Goal: Transaction & Acquisition: Purchase product/service

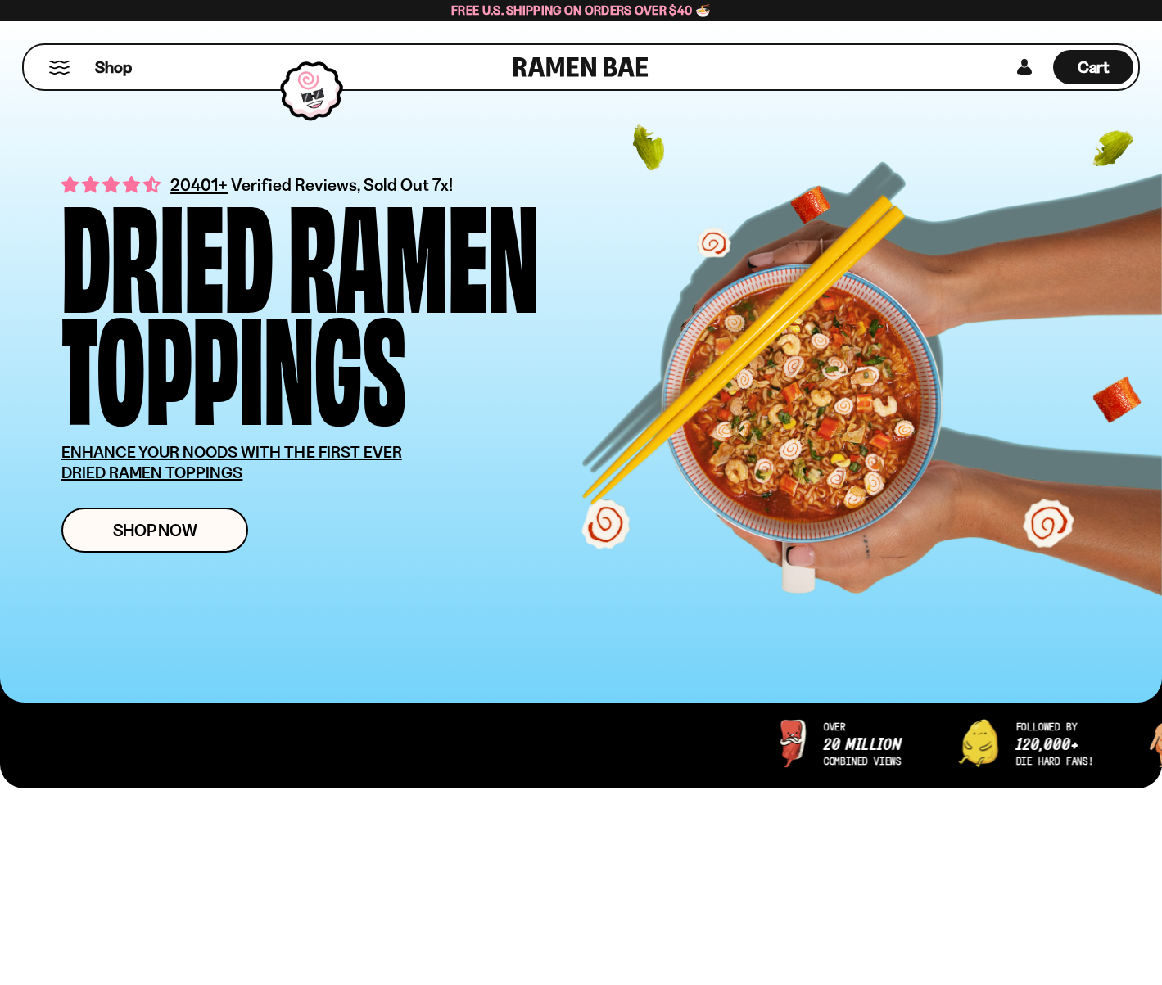
click at [68, 74] on button "Mobile Menu Trigger" at bounding box center [59, 68] width 22 height 14
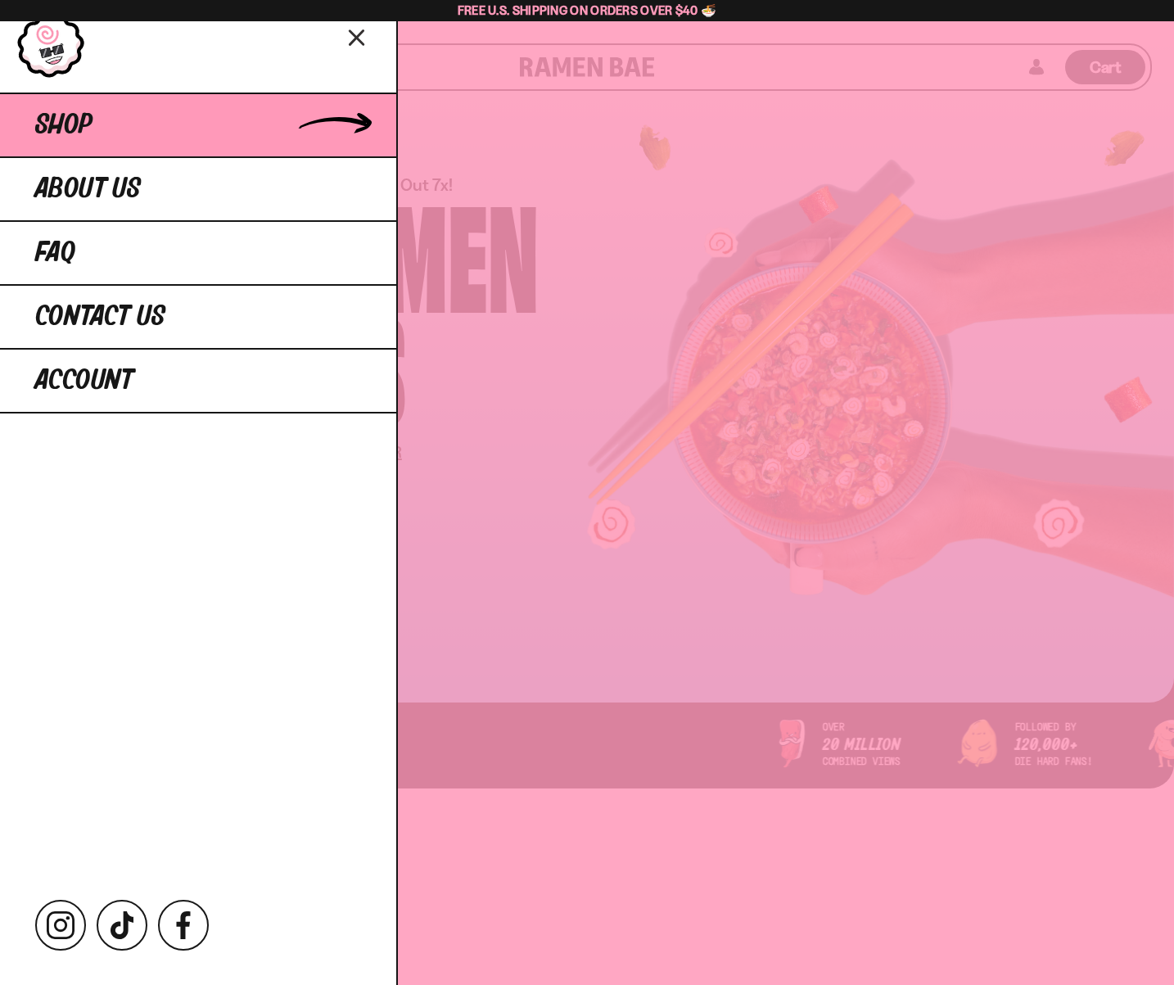
click at [80, 140] on span "Shop" at bounding box center [63, 125] width 57 height 29
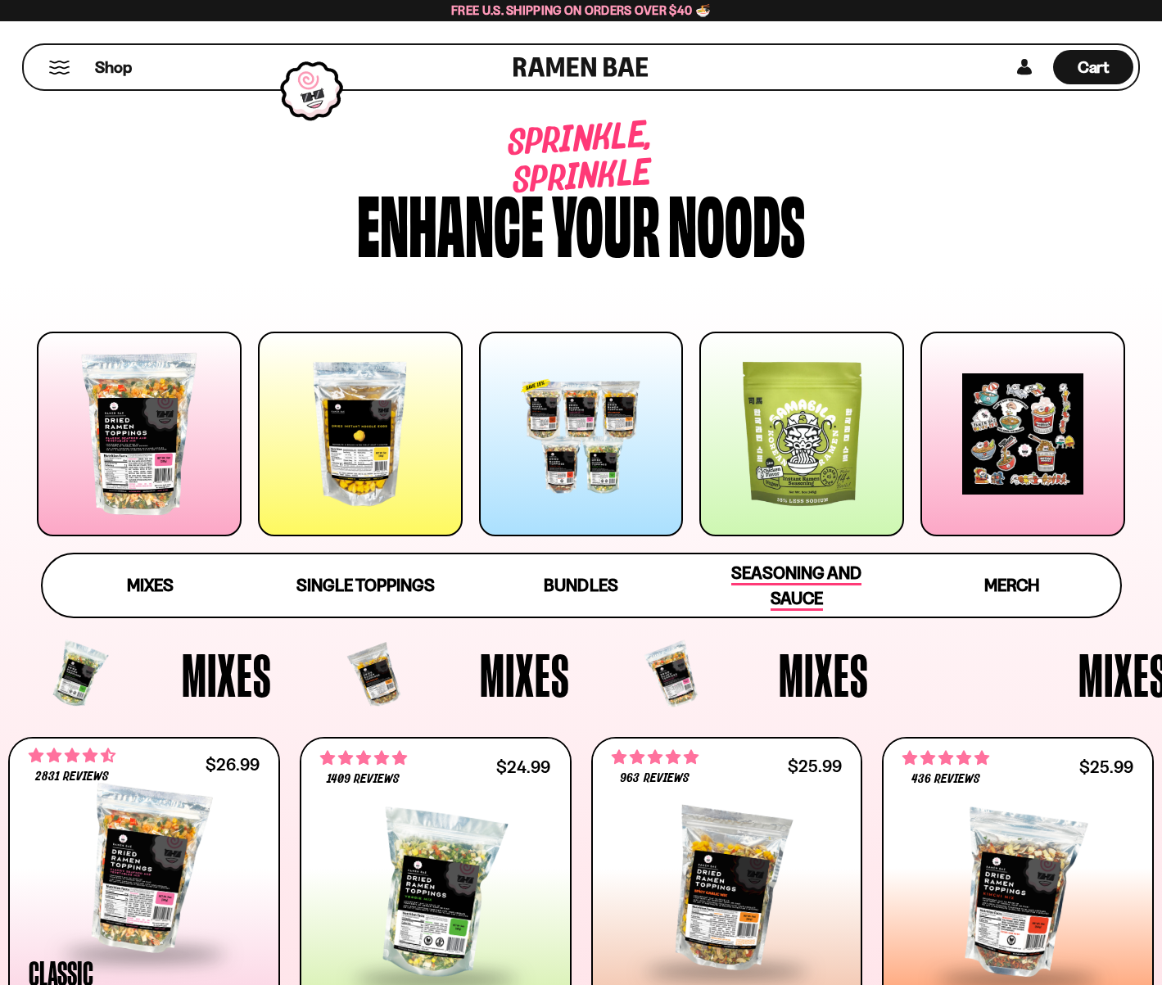
click at [782, 603] on span "Seasoning and Sauce" at bounding box center [796, 586] width 130 height 48
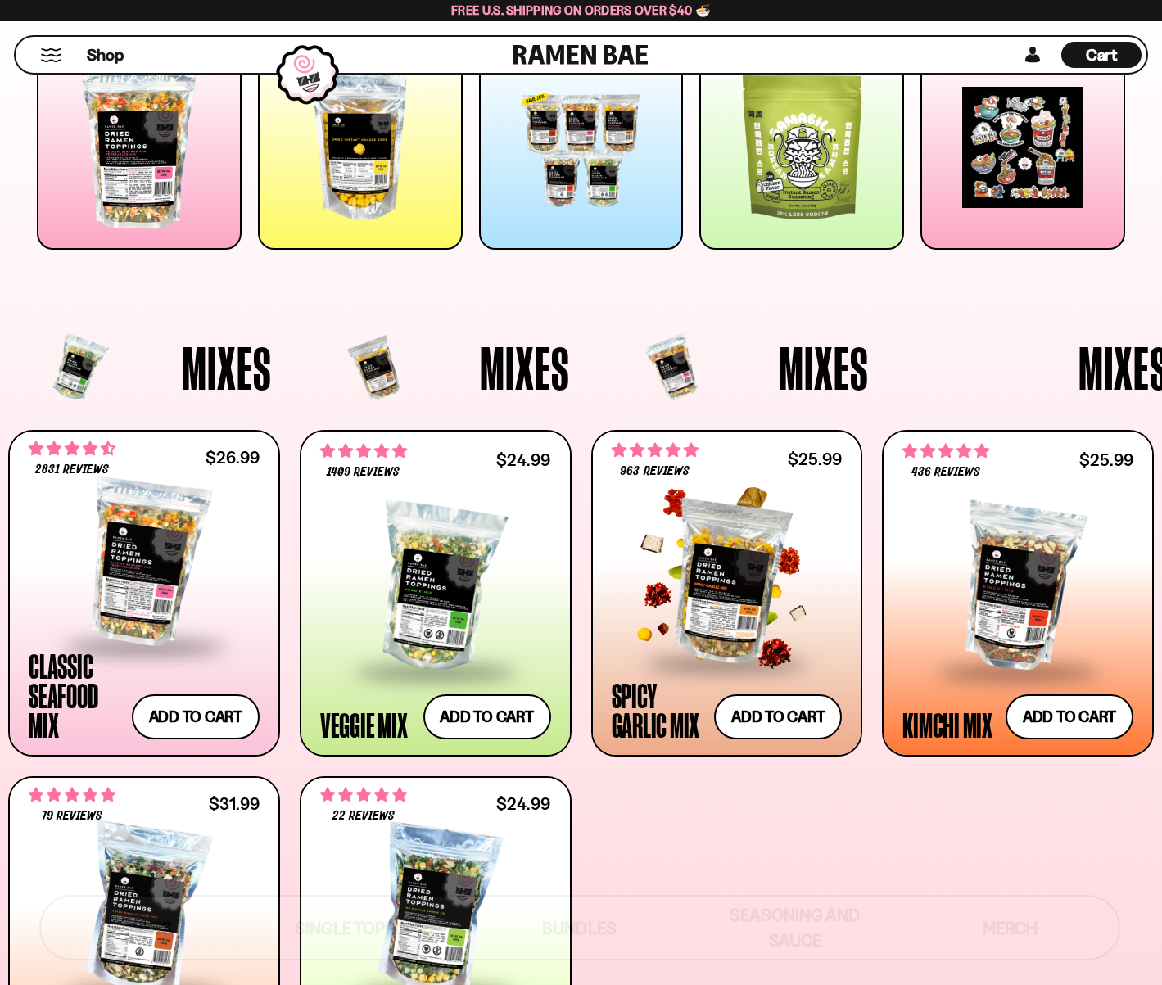
scroll to position [225, 0]
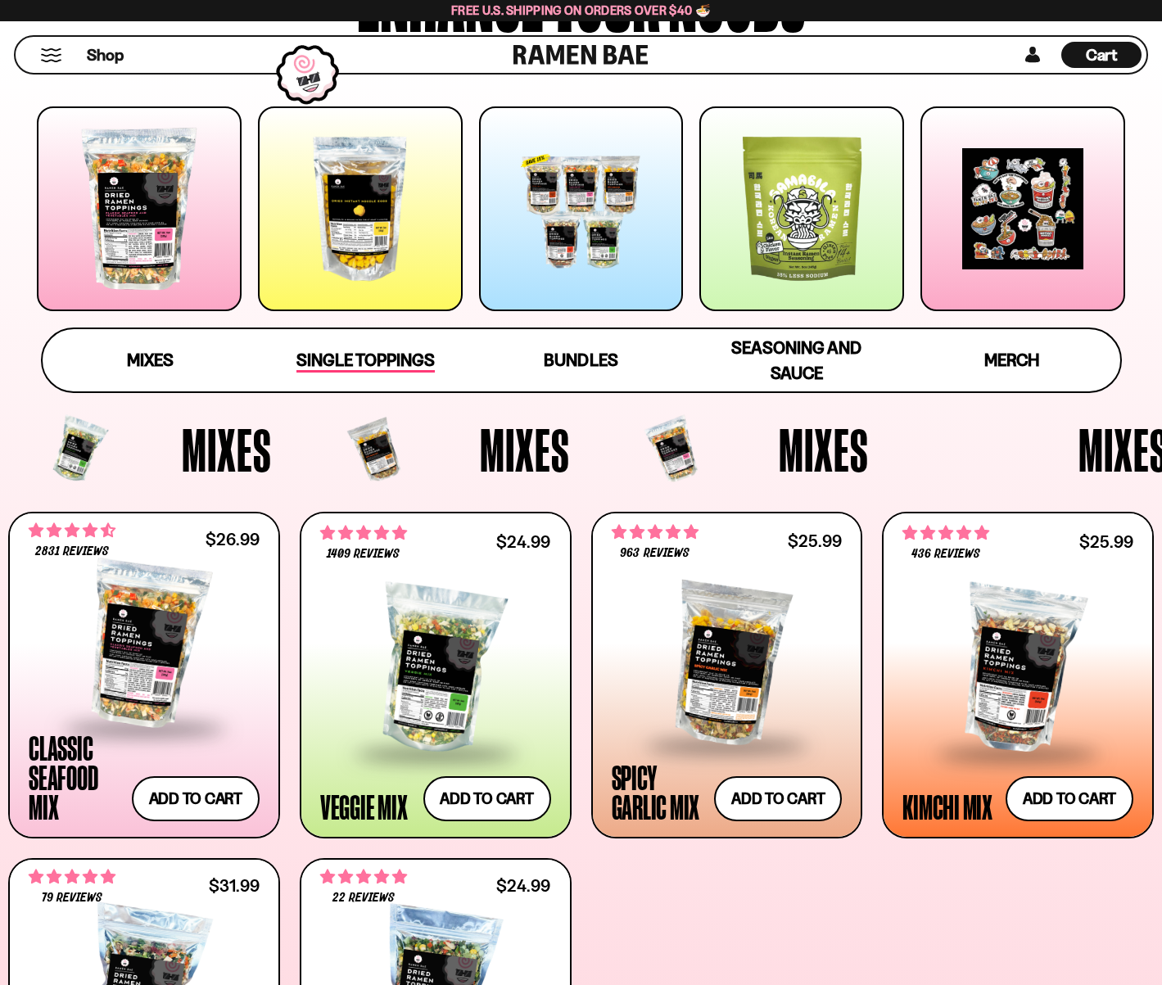
click at [377, 372] on span "Single Toppings" at bounding box center [365, 361] width 138 height 23
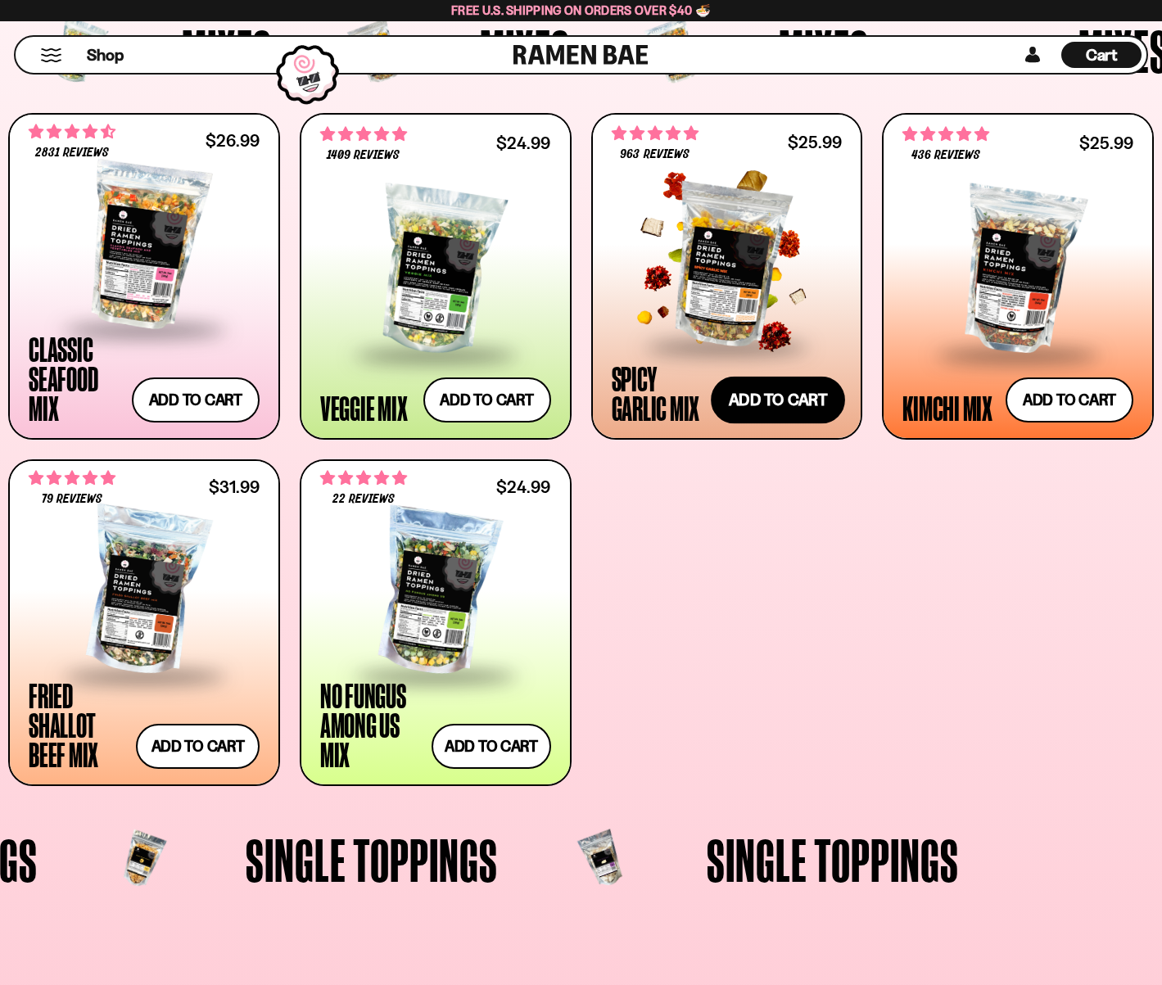
scroll to position [638, 0]
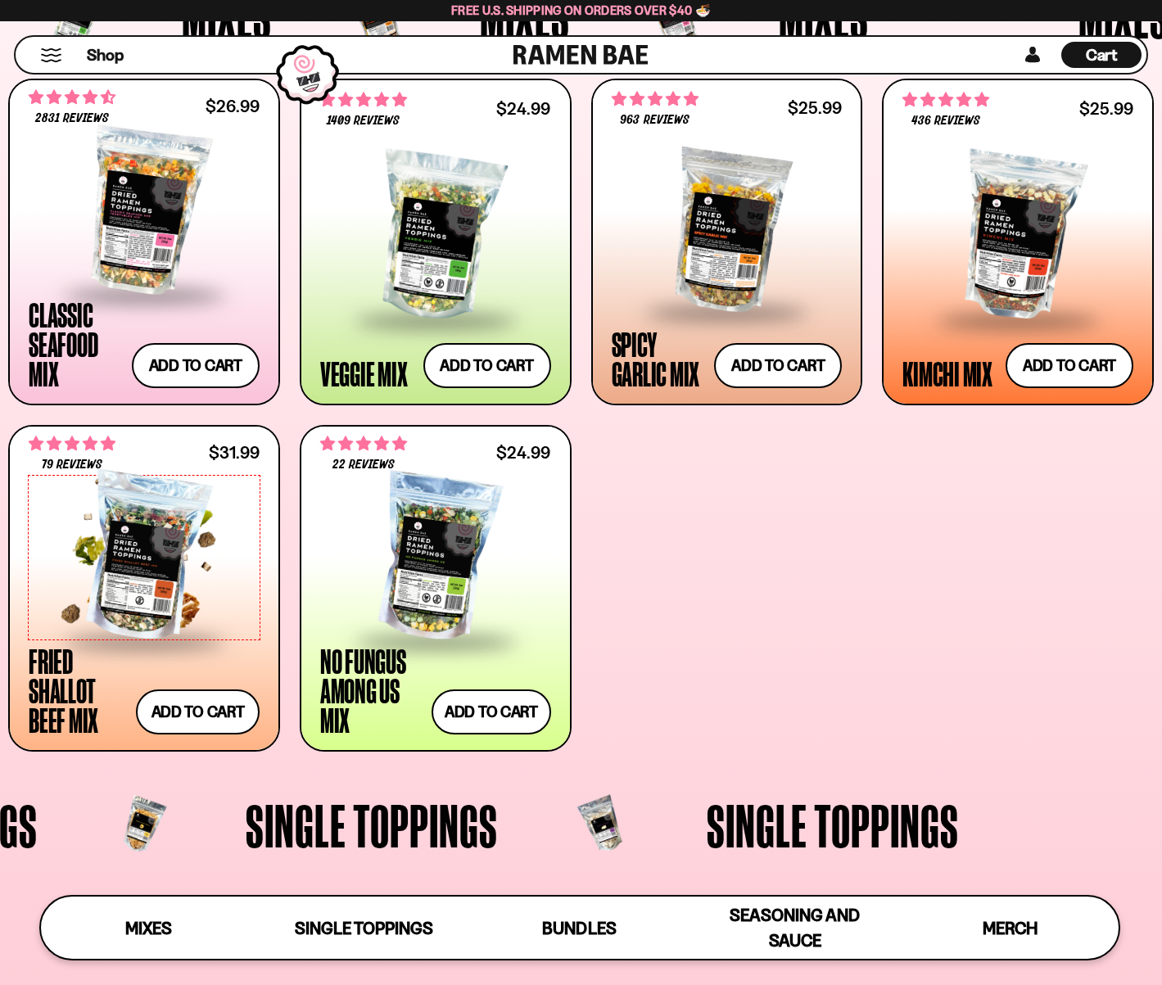
click at [214, 613] on div at bounding box center [144, 558] width 231 height 164
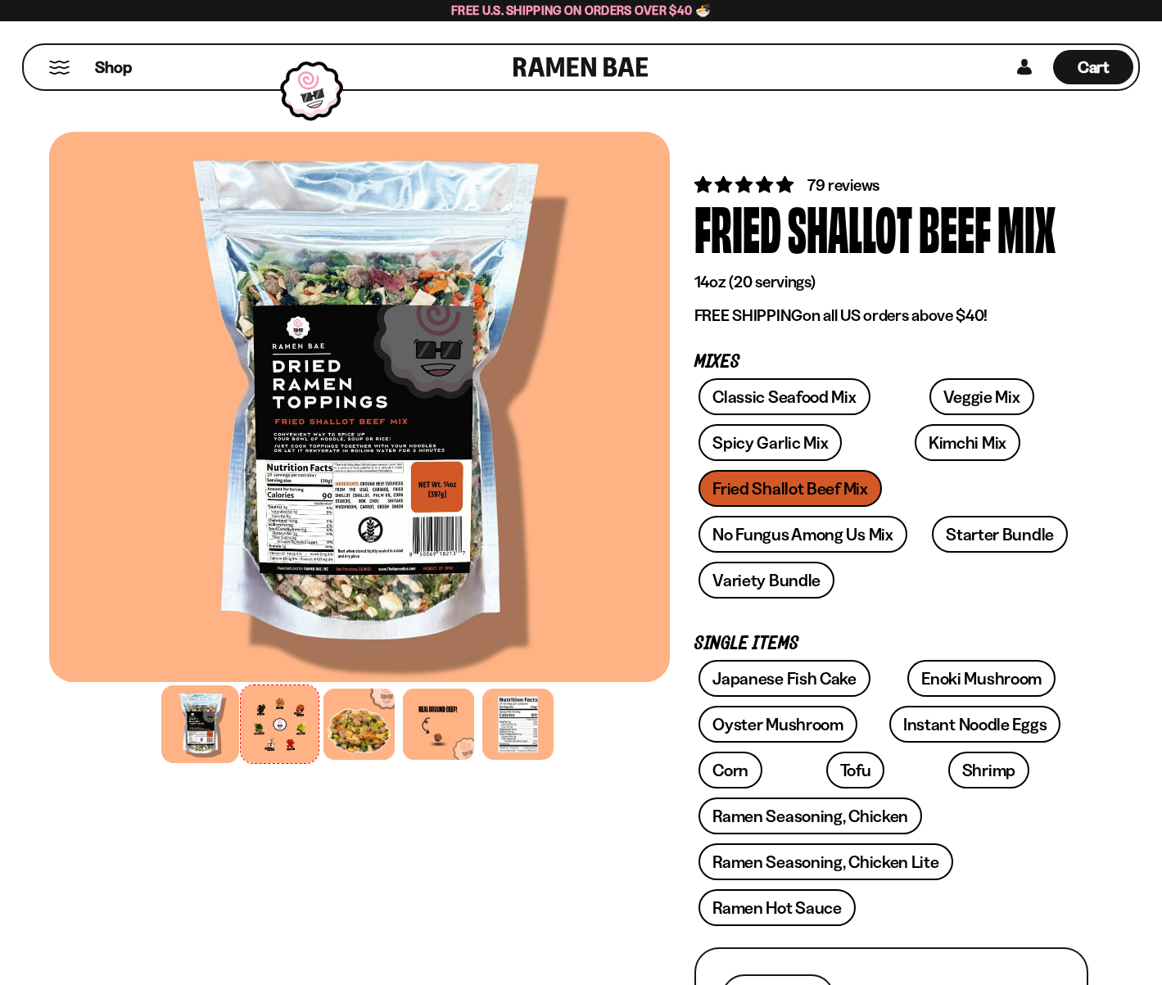
click at [281, 707] on div at bounding box center [280, 724] width 78 height 78
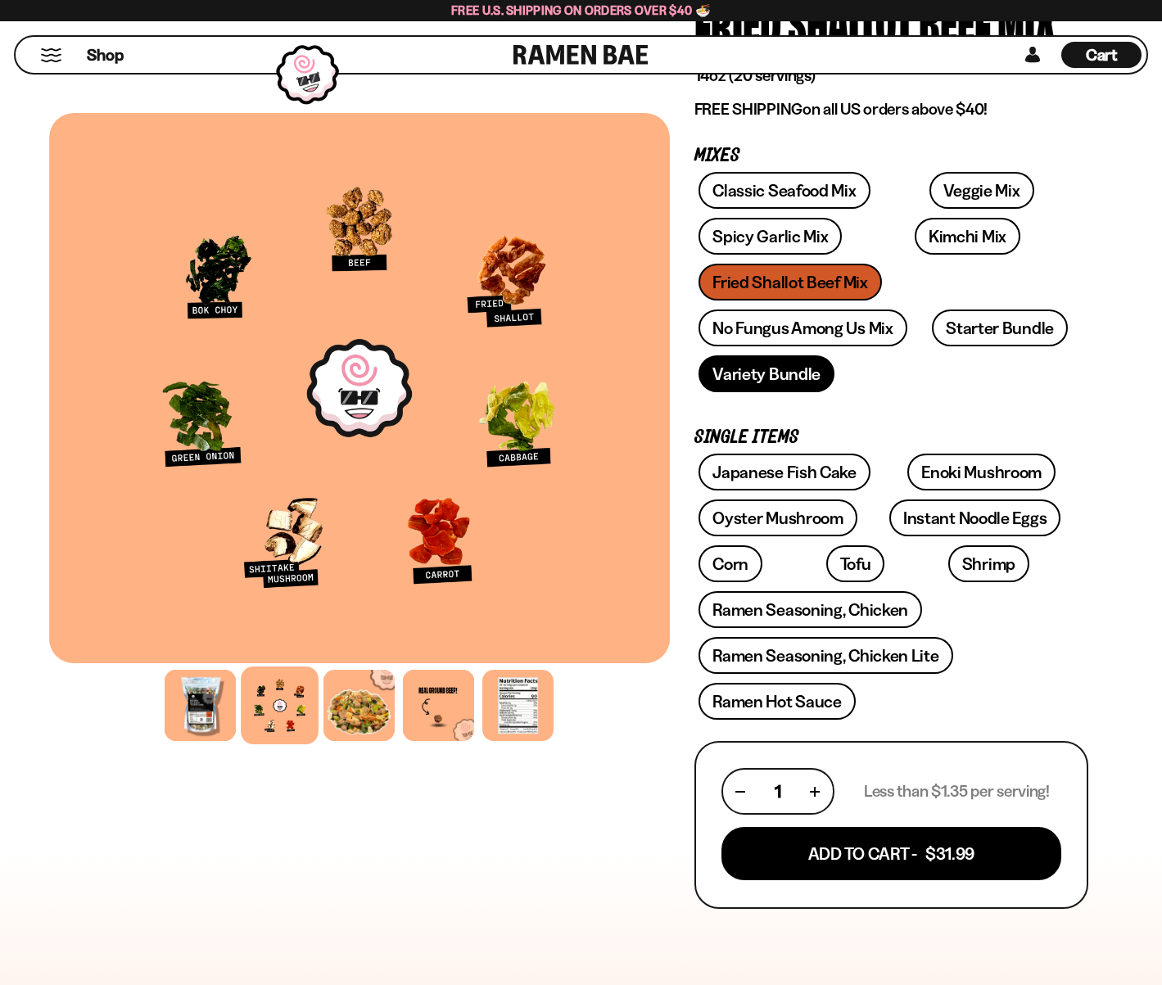
scroll to position [164, 0]
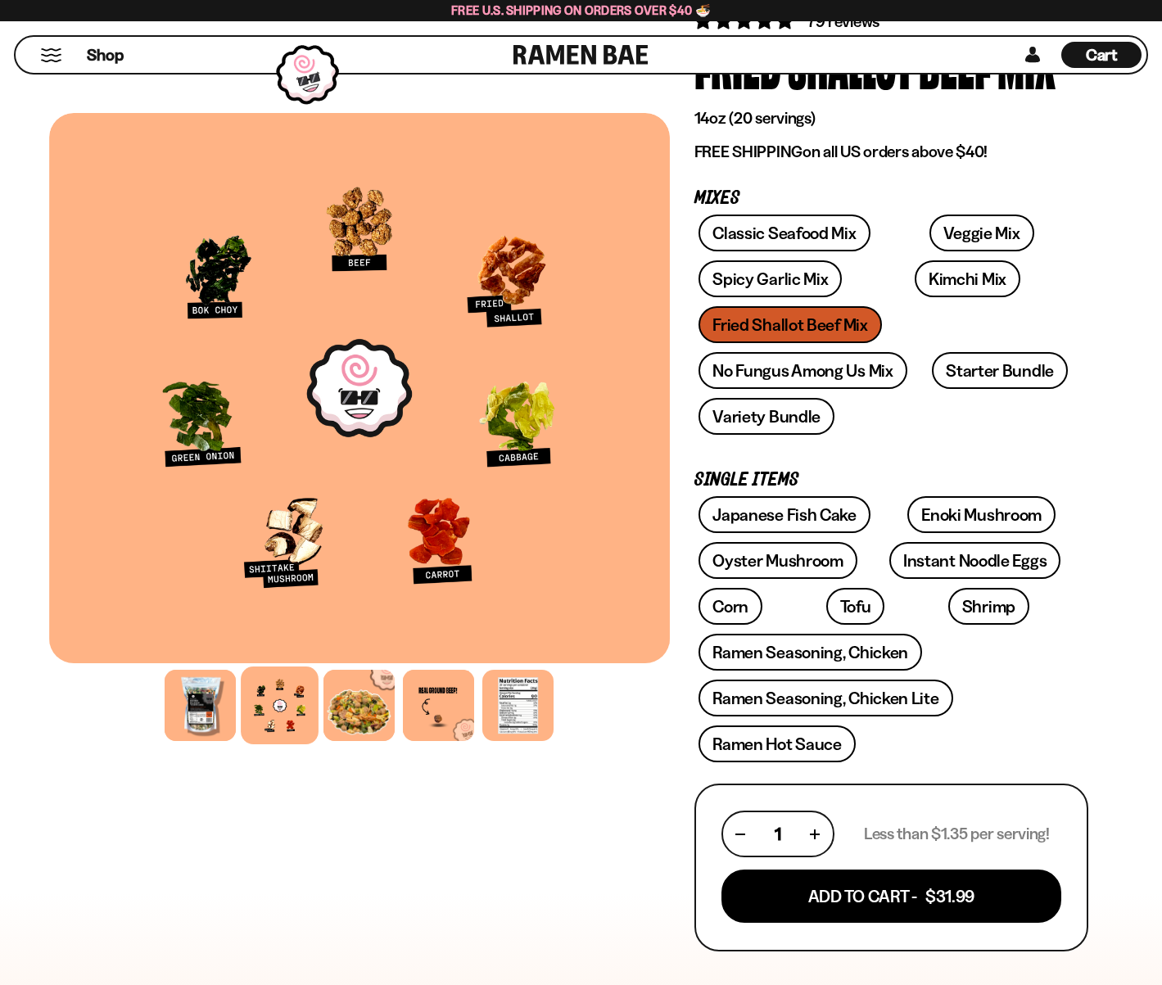
drag, startPoint x: 877, startPoint y: 449, endPoint x: 874, endPoint y: 438, distance: 10.9
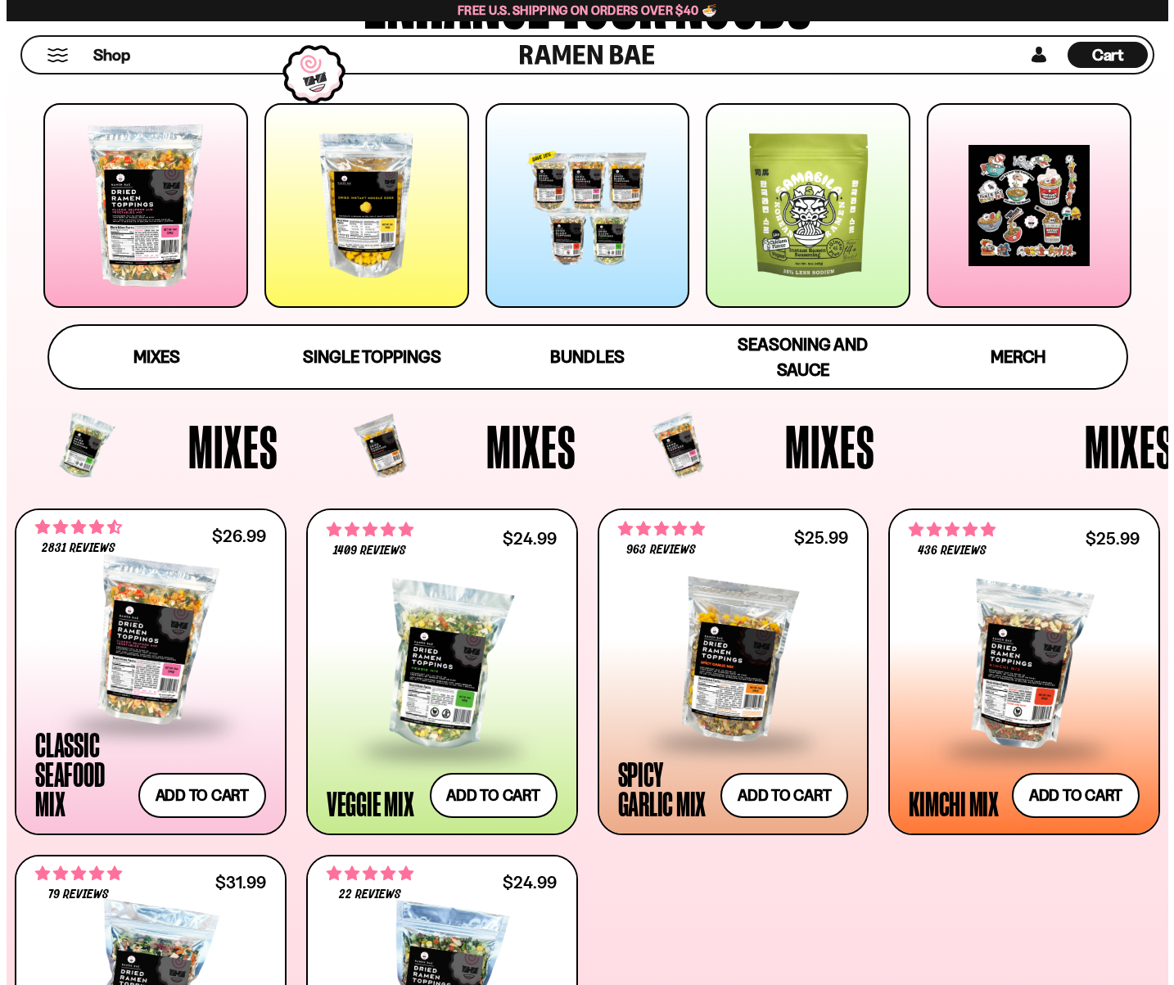
scroll to position [147, 0]
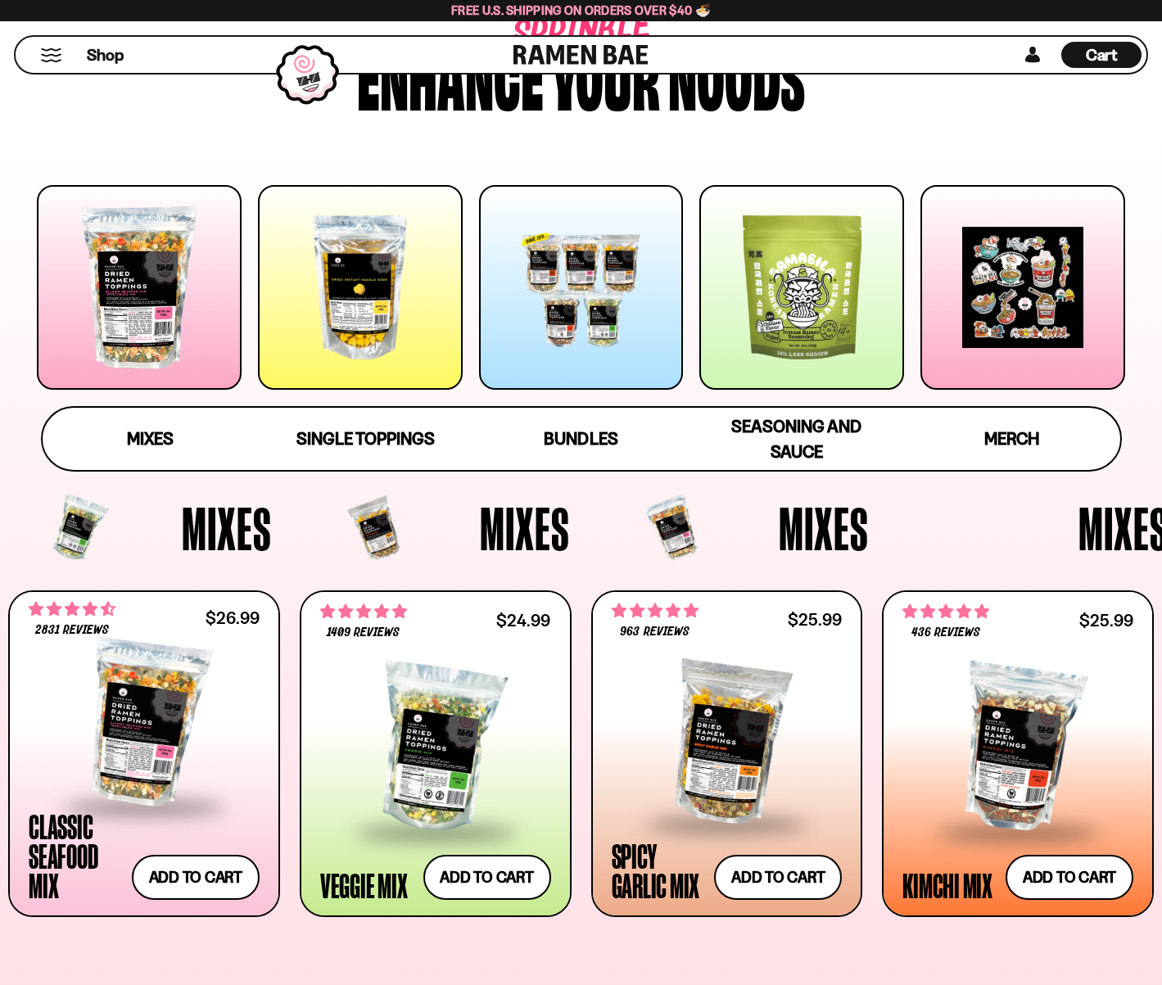
click at [62, 56] on button "Mobile Menu Trigger" at bounding box center [51, 55] width 22 height 14
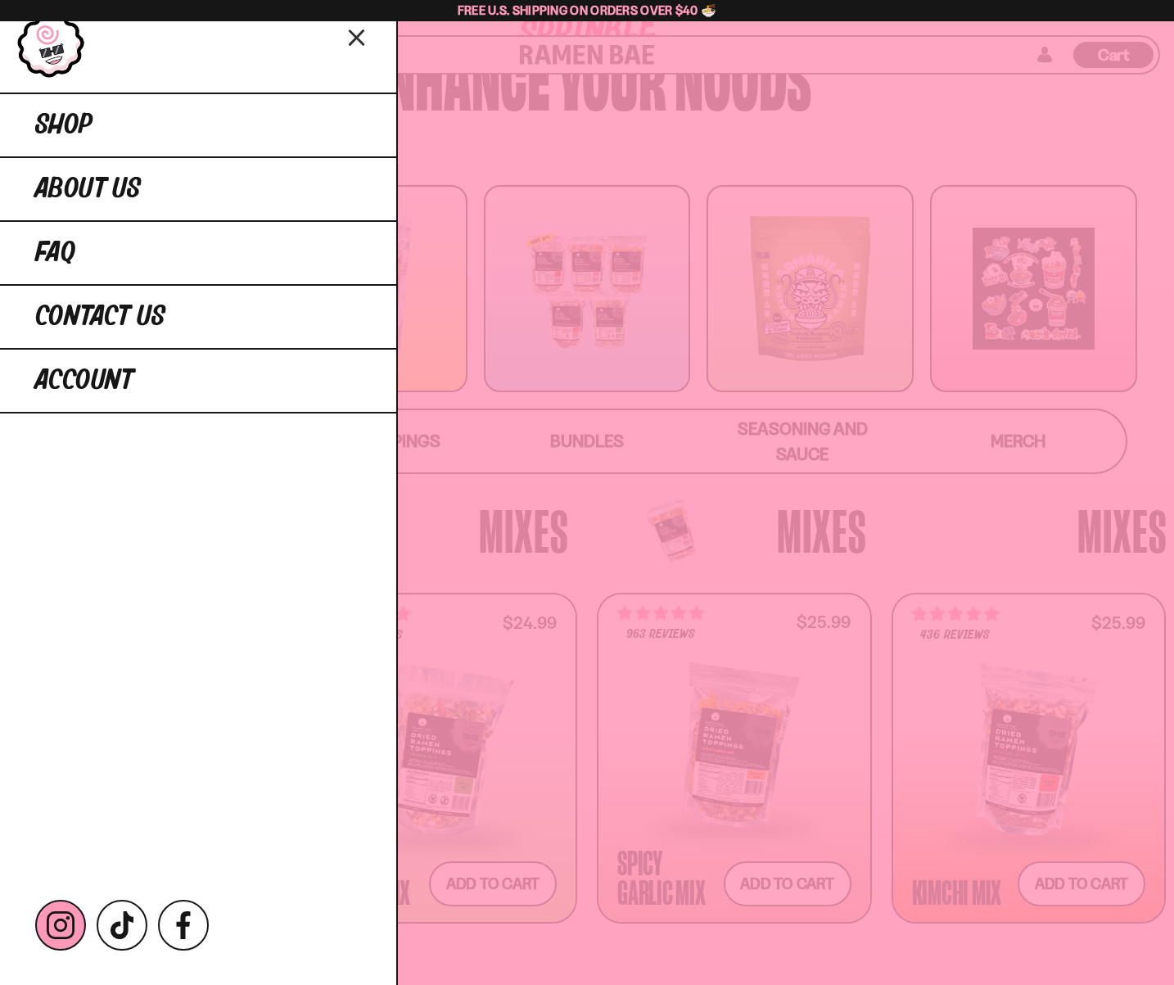
click at [86, 919] on link "Instagram" at bounding box center [60, 925] width 51 height 51
